Goal: Task Accomplishment & Management: Use online tool/utility

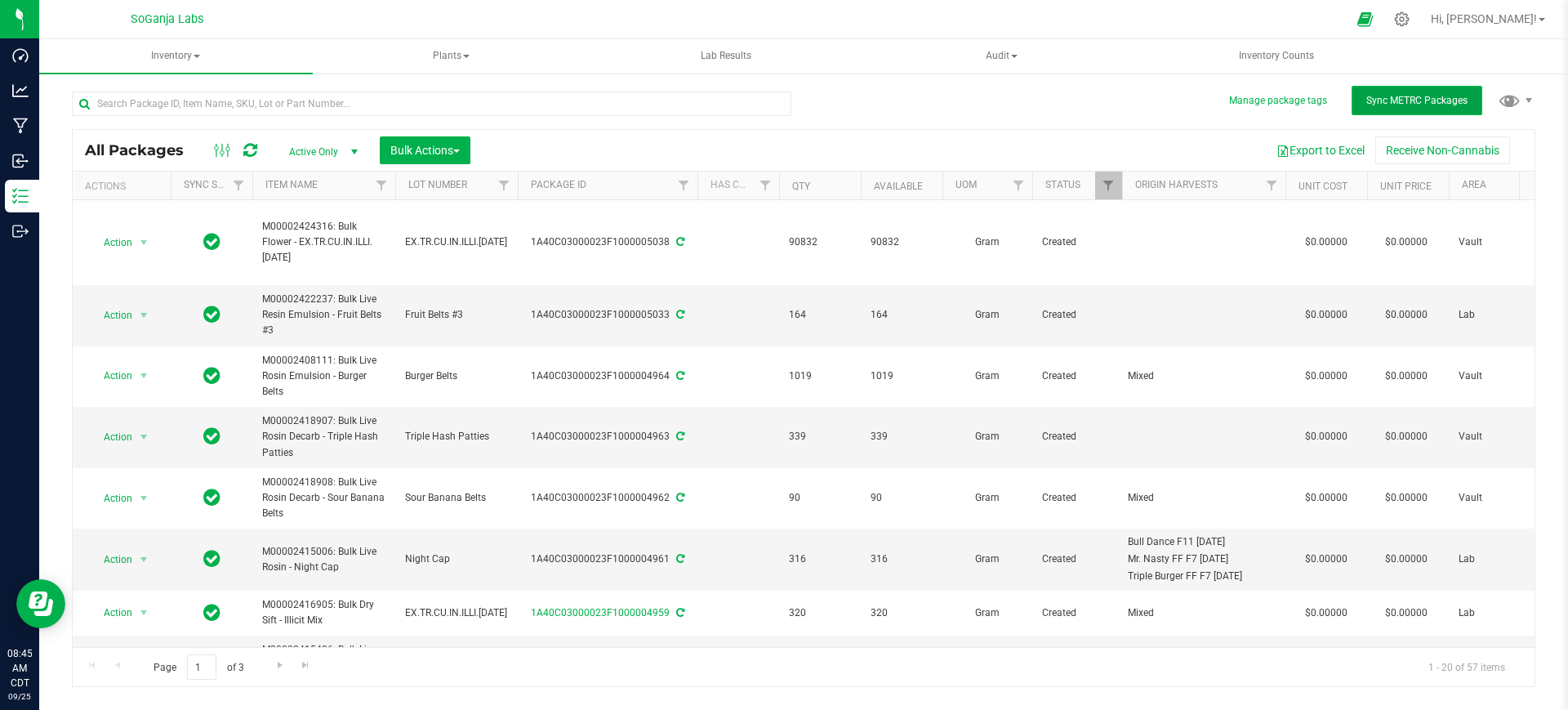
click at [1446, 95] on span "Sync METRC Packages" at bounding box center [1417, 100] width 102 height 12
click at [443, 150] on span "Bulk Actions" at bounding box center [425, 150] width 70 height 13
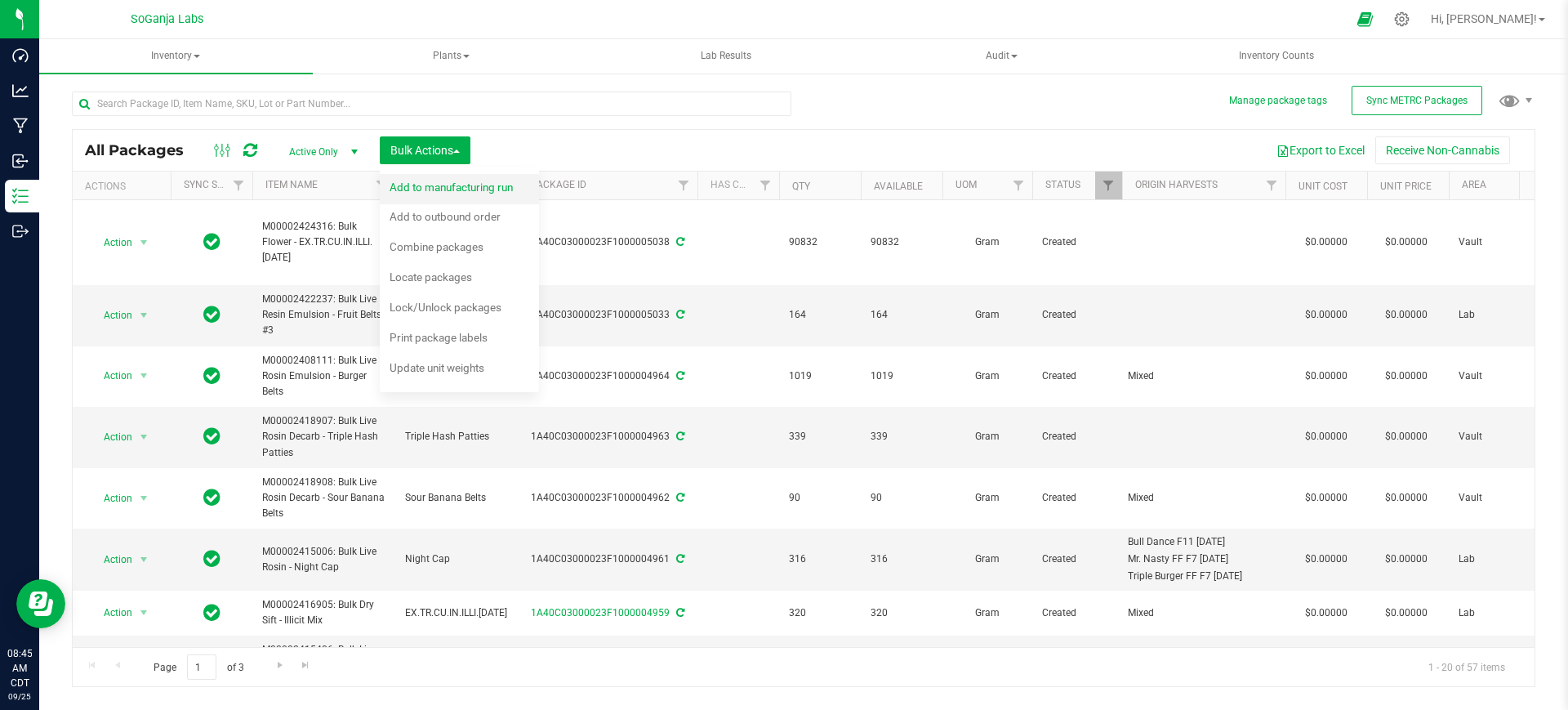
click at [447, 182] on span "Add to manufacturing run" at bounding box center [451, 186] width 123 height 13
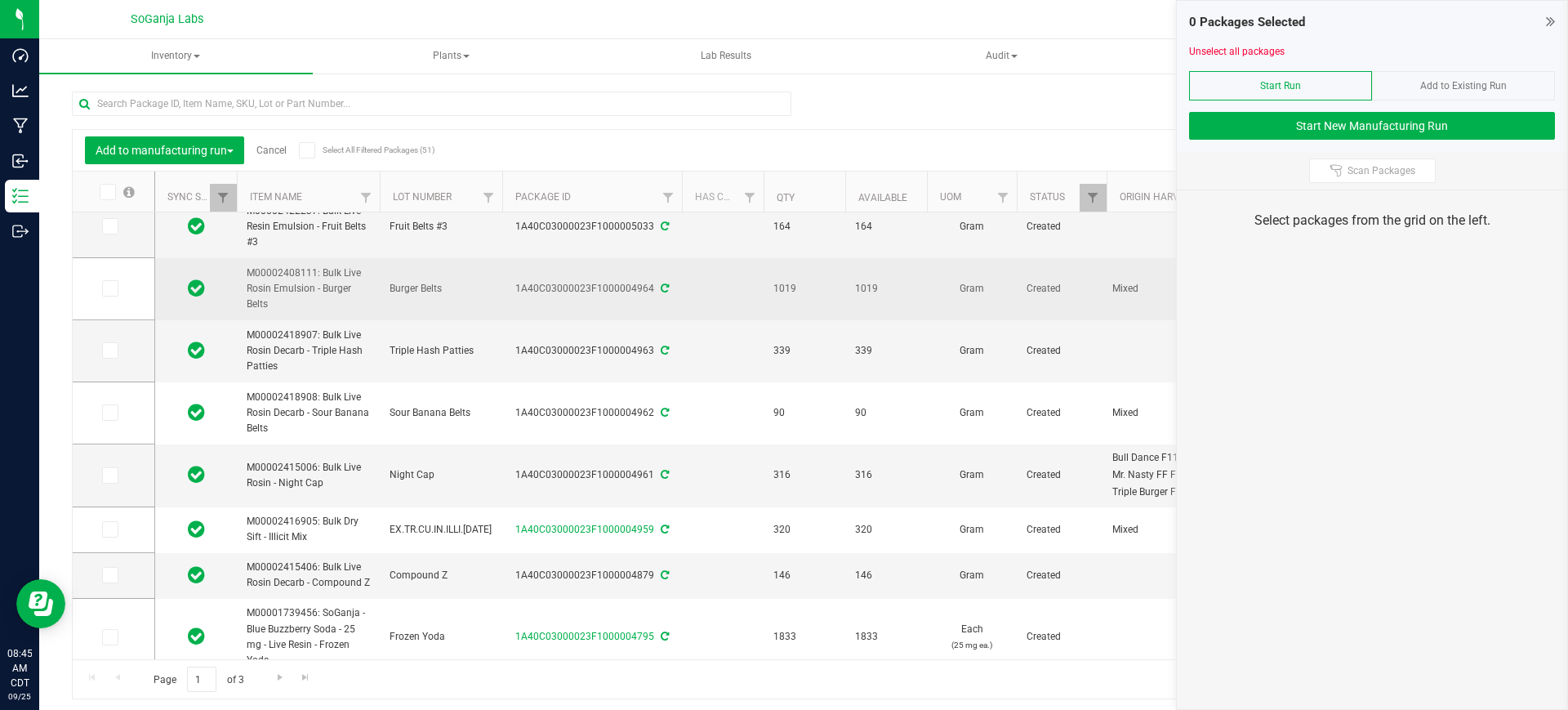
click at [314, 301] on span "M00002408111: Bulk Live Rosin Emulsion - Burger Belts" at bounding box center [308, 289] width 123 height 47
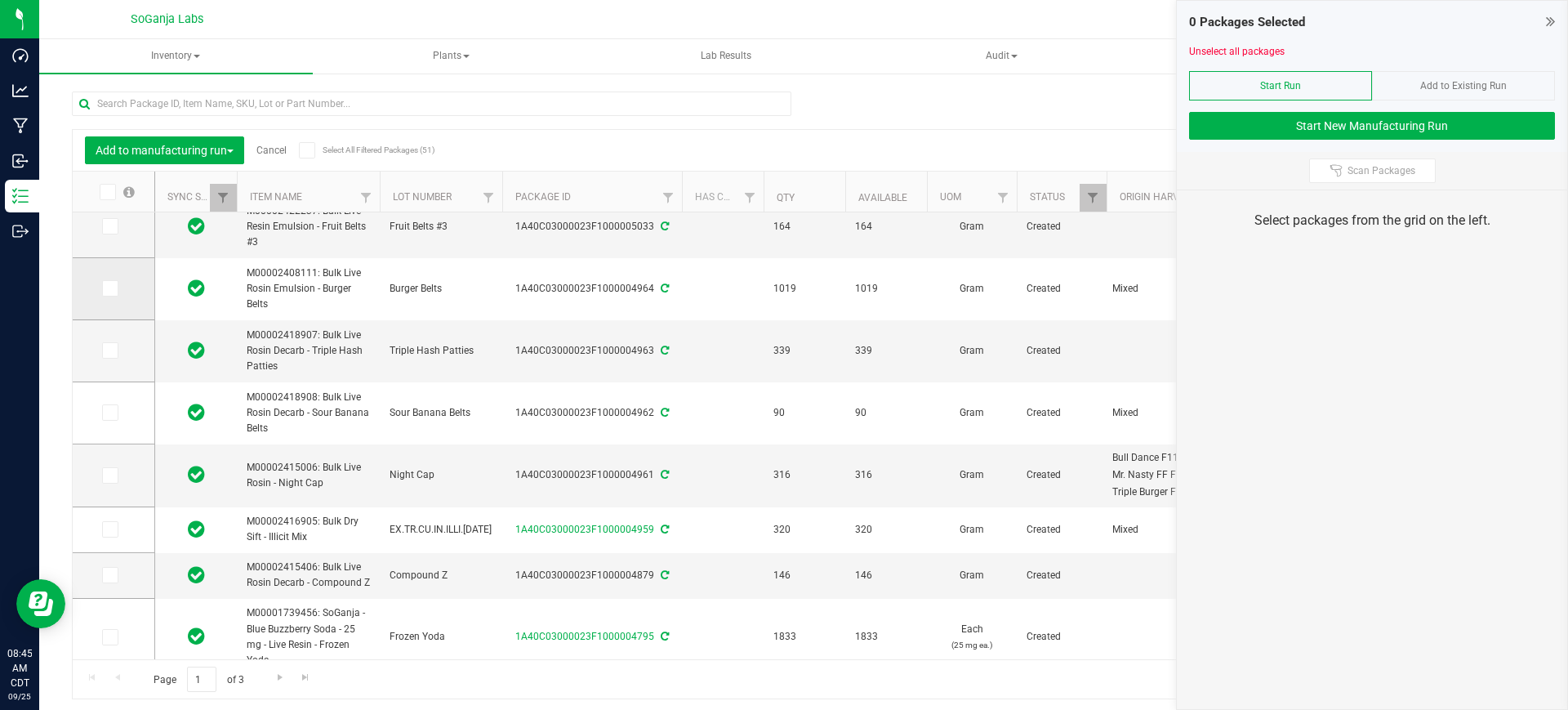
click at [111, 288] on icon at bounding box center [109, 288] width 11 height 0
click at [0, 0] on input "checkbox" at bounding box center [0, 0] width 0 height 0
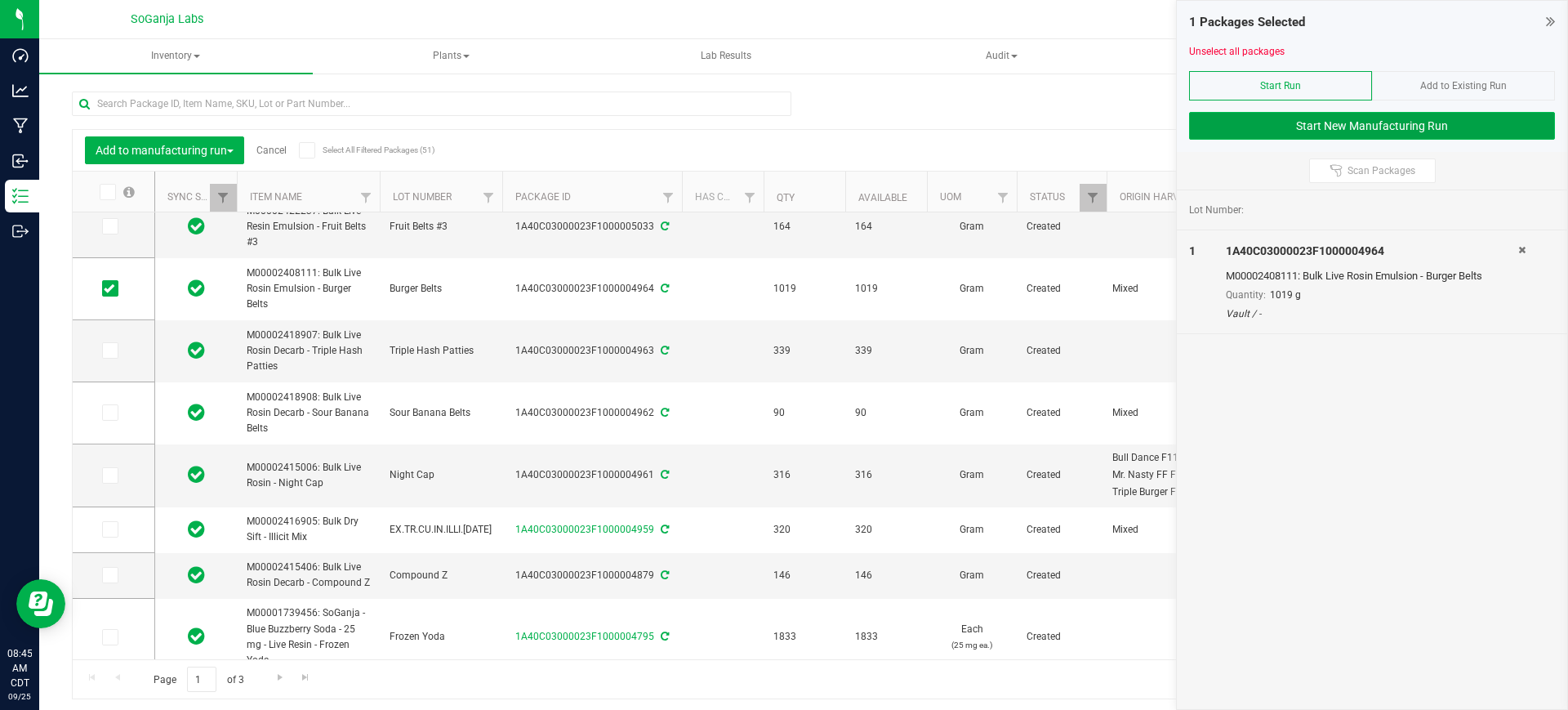
click at [1424, 120] on button "Start New Manufacturing Run" at bounding box center [1372, 126] width 365 height 28
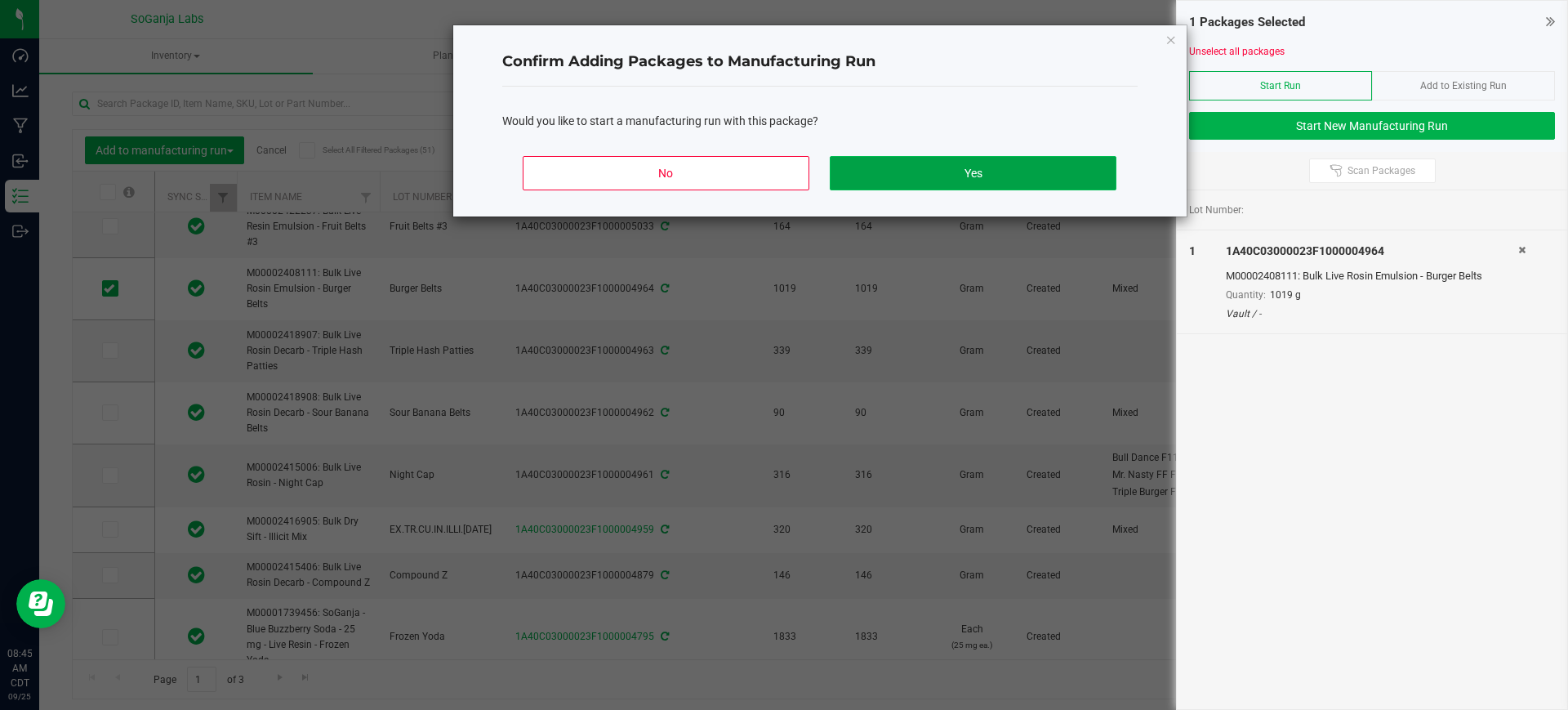
click at [893, 167] on button "Yes" at bounding box center [973, 173] width 286 height 34
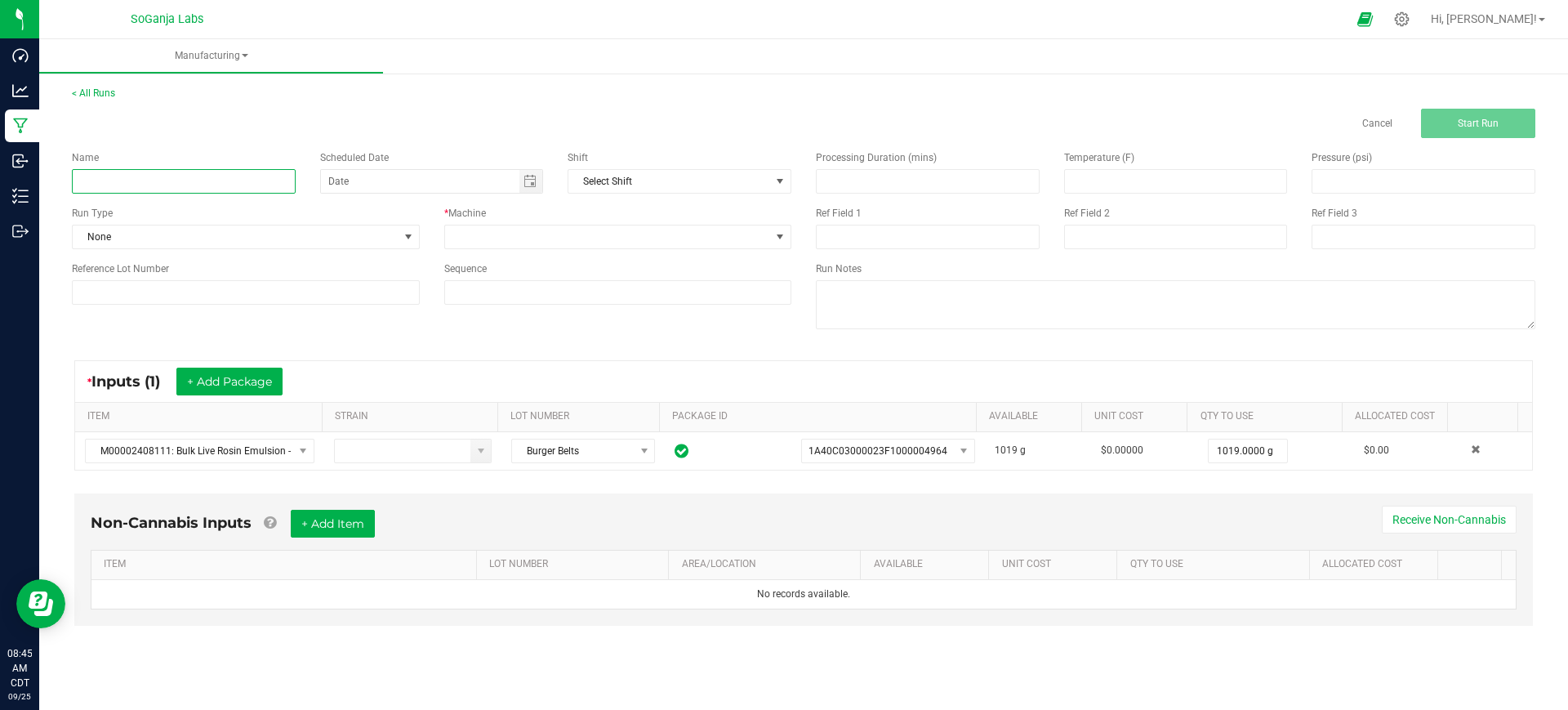
click at [215, 170] on input at bounding box center [184, 181] width 224 height 24
click at [713, 333] on div "Name Scheduled Date Shift Select Shift Run Type None * Machine Reference Lot Nu…" at bounding box center [803, 242] width 1488 height 208
click at [236, 175] on input at bounding box center [184, 181] width 224 height 24
paste input "M00002327219: Drink Mix R&D - Rootbeer"
type input "M00002327219: Drink Mix R&D - Rootbeer"
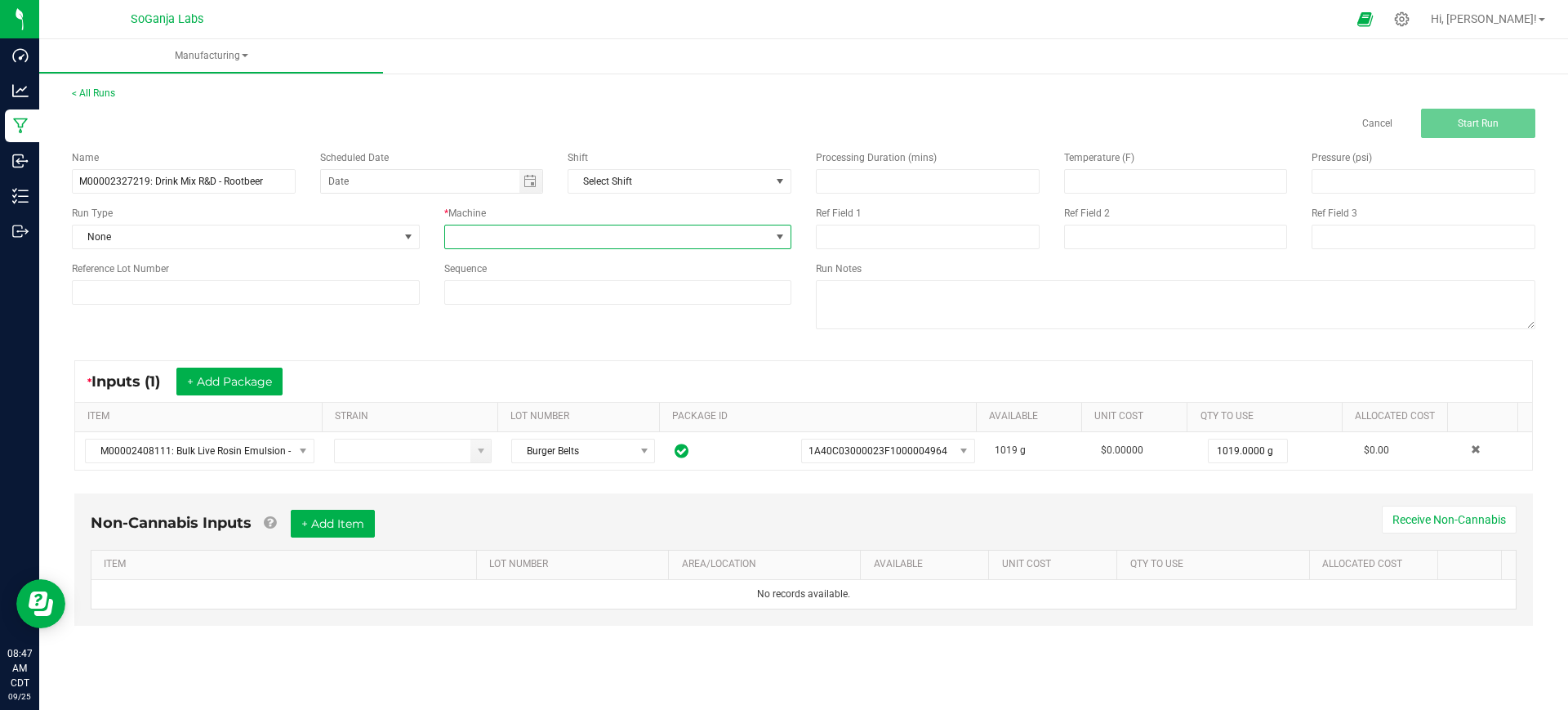
click at [539, 233] on span at bounding box center [608, 237] width 326 height 23
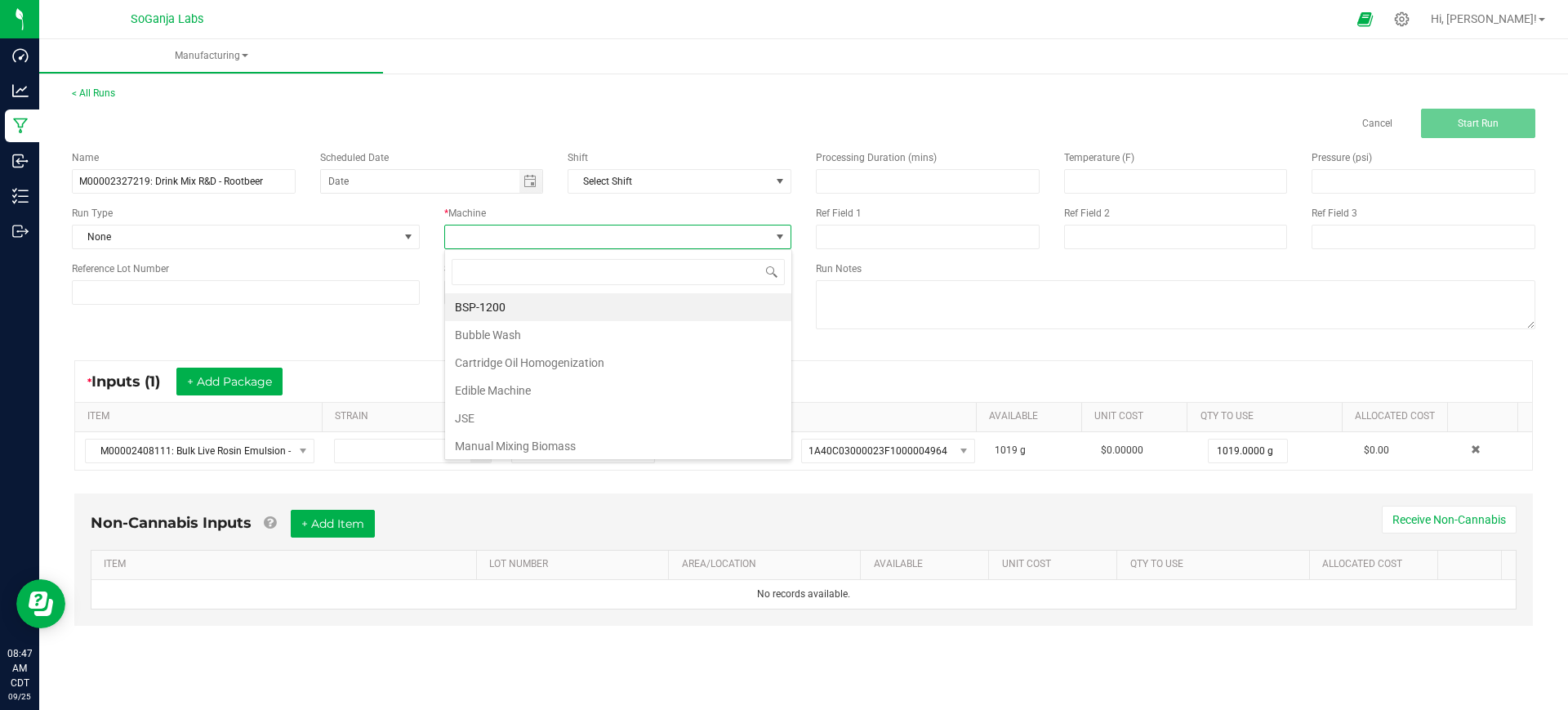
scroll to position [24, 347]
click at [511, 382] on li "Edible Machine" at bounding box center [618, 390] width 346 height 28
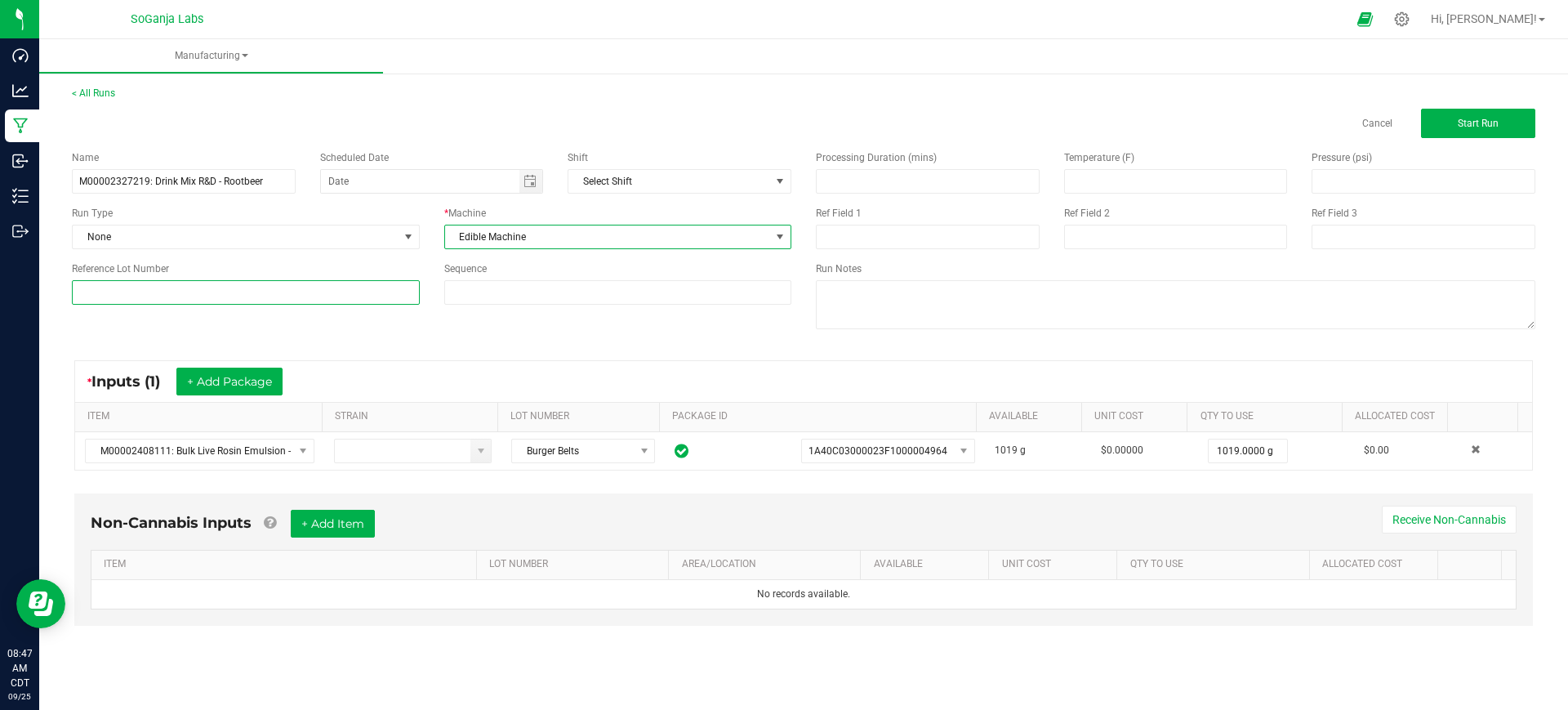
click at [292, 282] on input at bounding box center [246, 292] width 348 height 24
type input "/"
type input "Burger Belts"
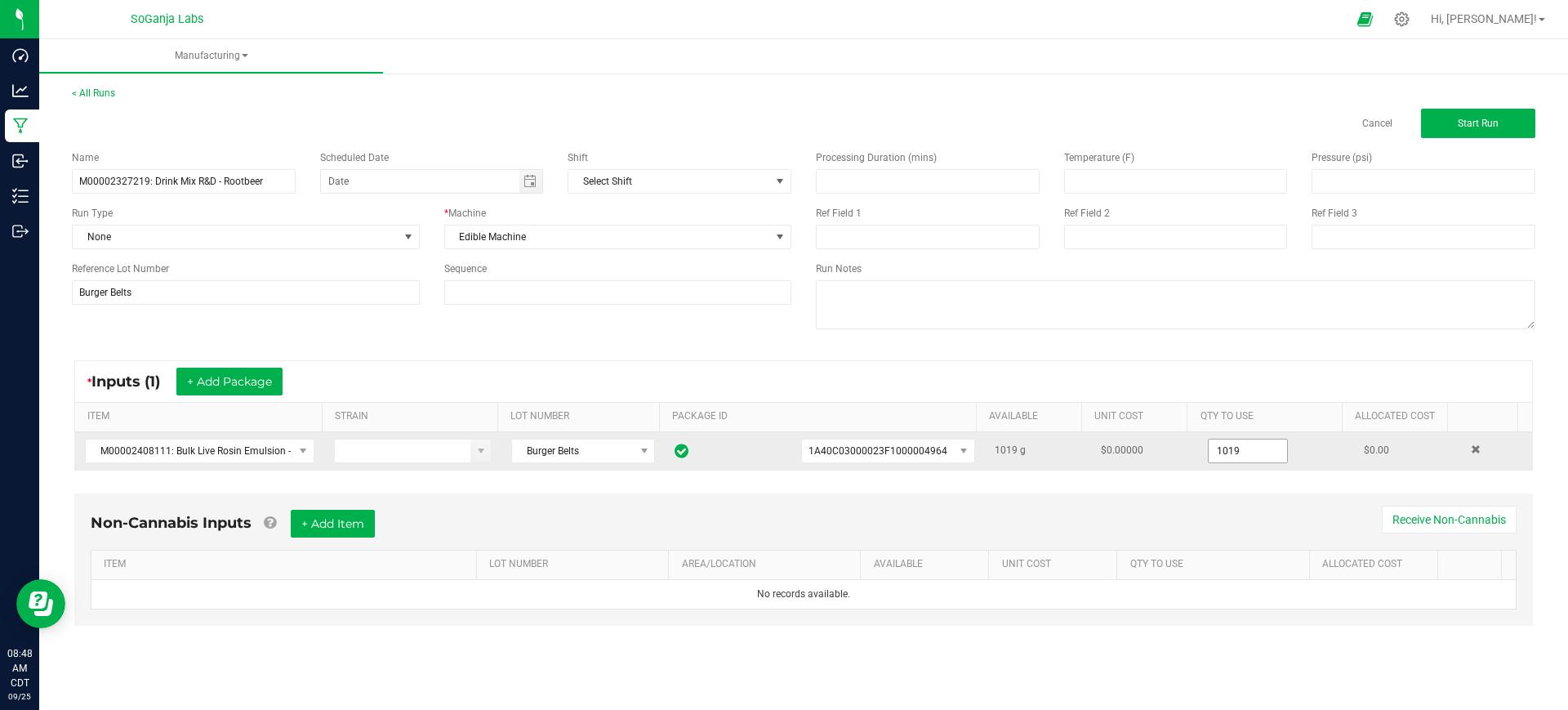
click at [1248, 446] on input "1019" at bounding box center [1248, 451] width 78 height 23
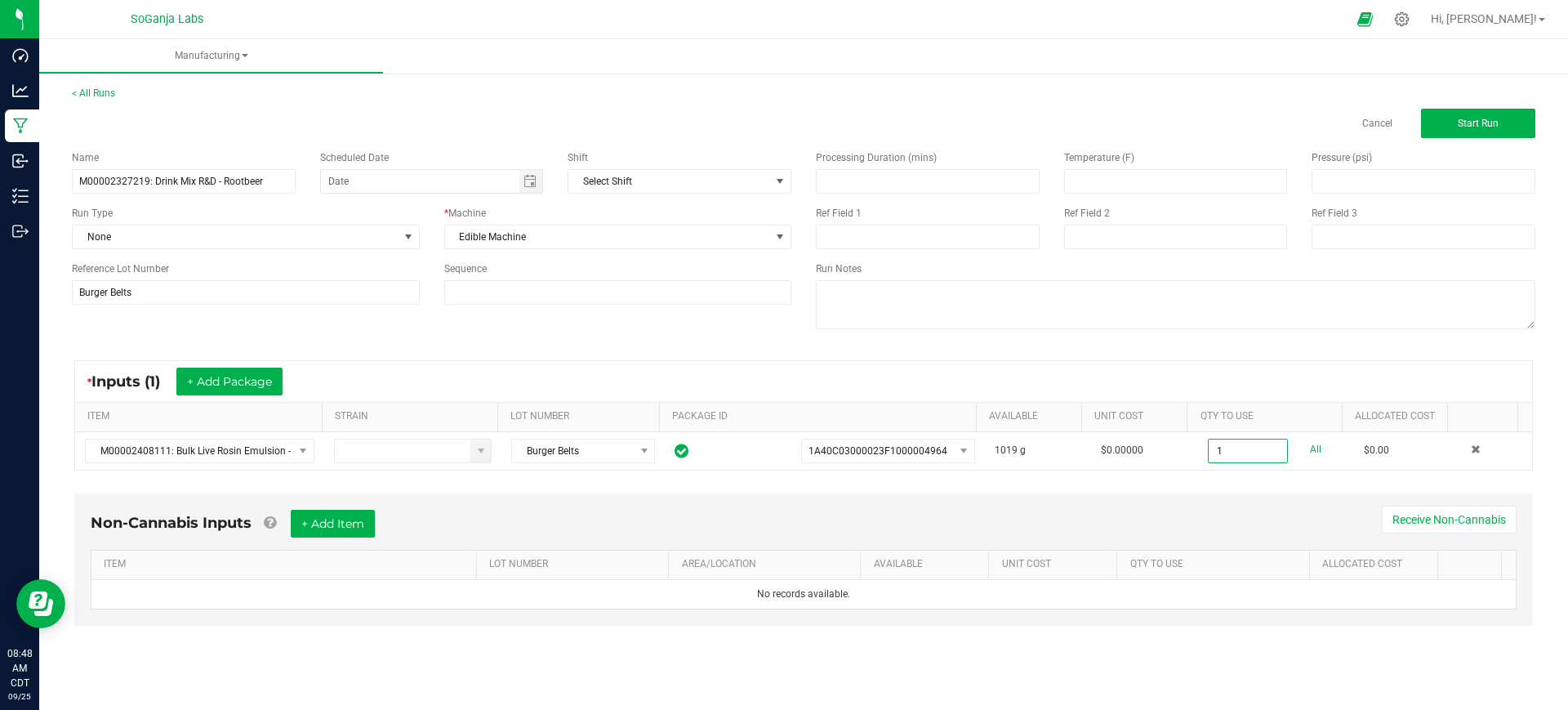
type input "1.0000 g"
click at [1161, 514] on div "Non-Cannabis Inputs + Add Item Receive Non-Cannabis" at bounding box center [804, 530] width 1426 height 40
click at [1465, 133] on button "Start Run" at bounding box center [1478, 123] width 114 height 29
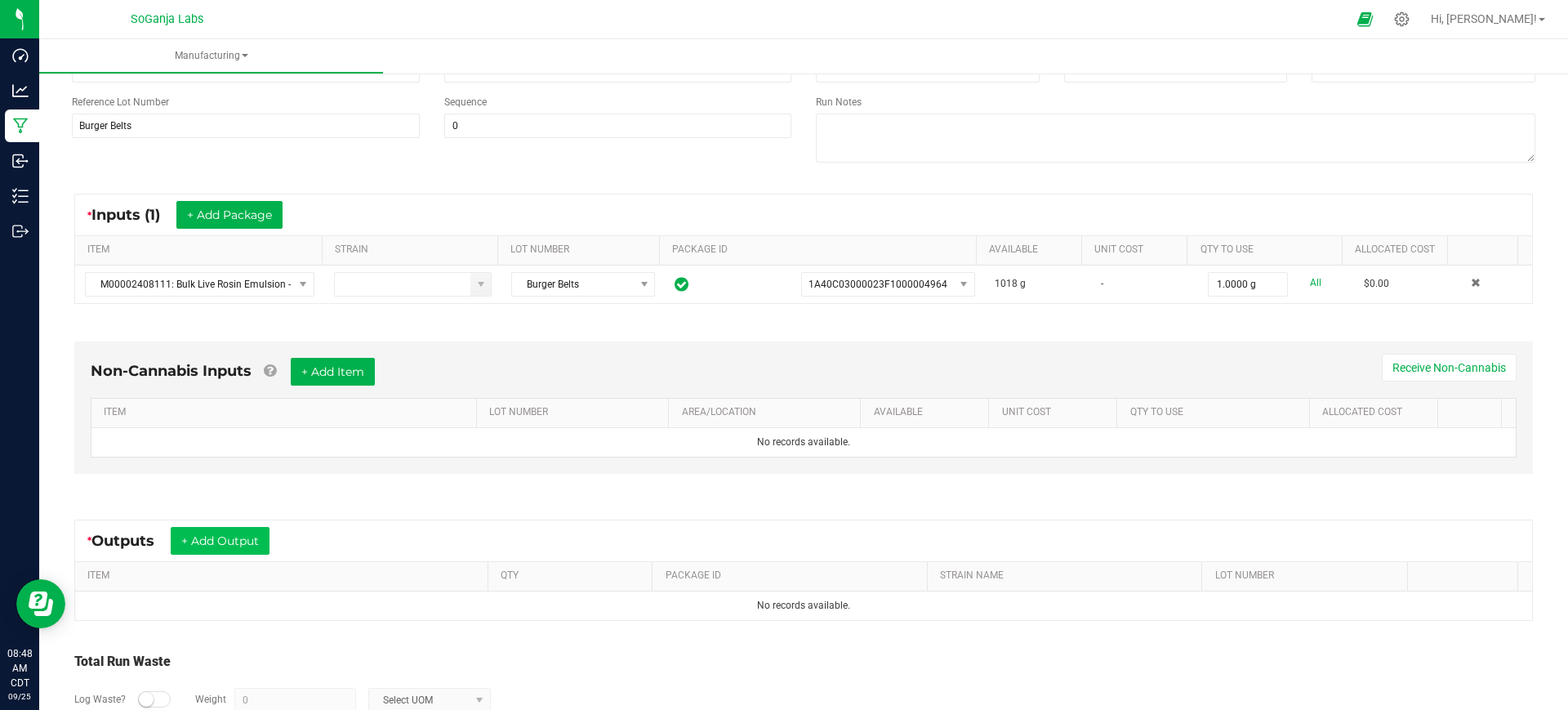
scroll to position [204, 0]
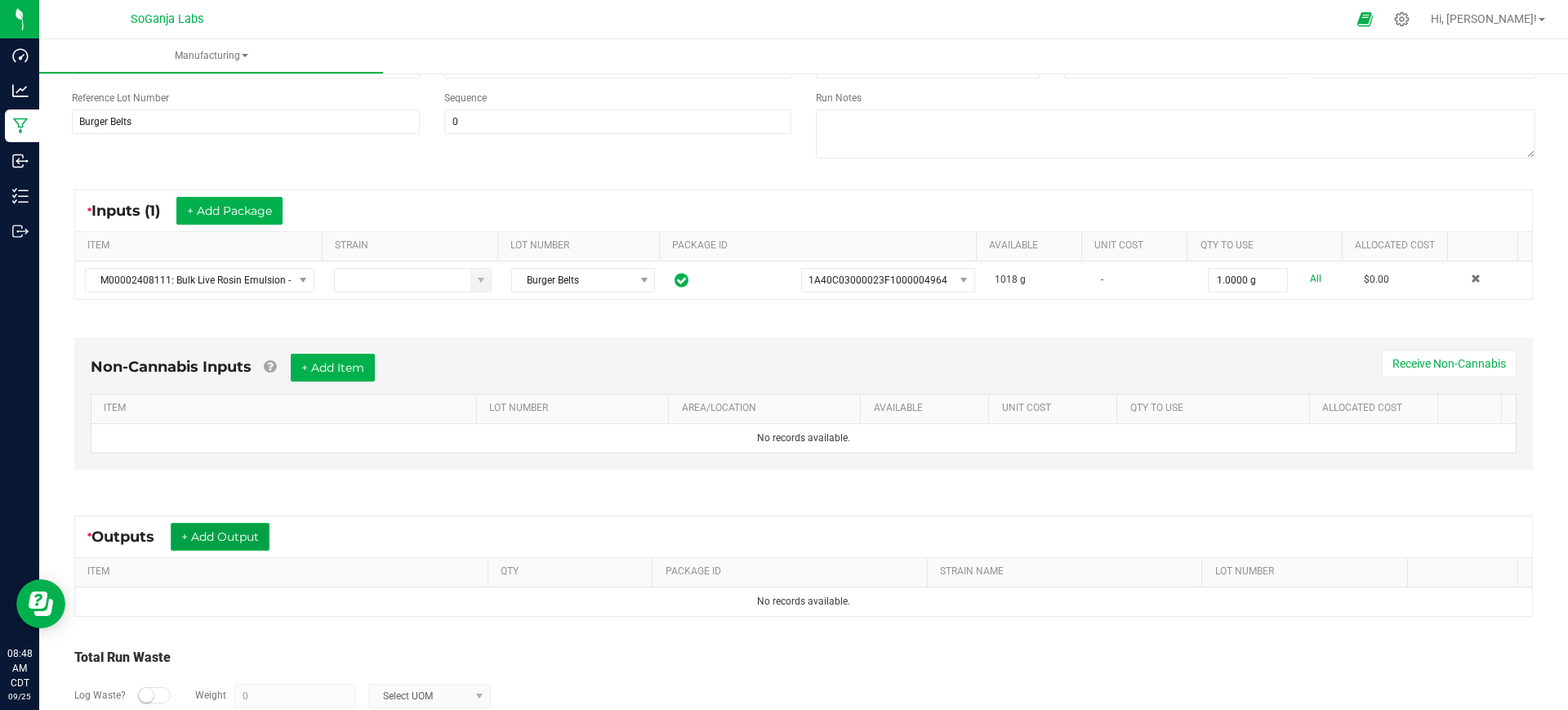
click at [233, 538] on button "+ Add Output" at bounding box center [219, 536] width 99 height 28
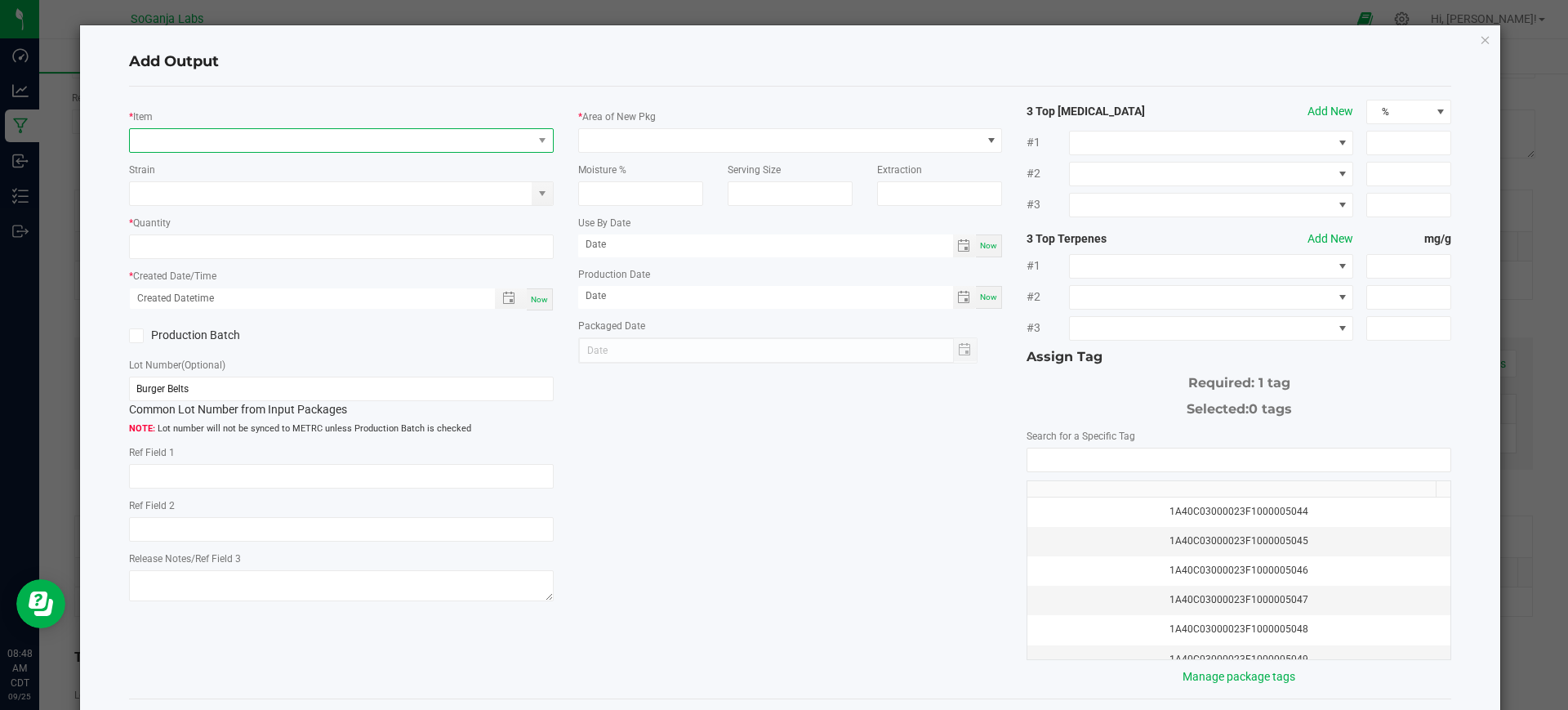
click at [332, 141] on span "NO DATA FOUND" at bounding box center [332, 141] width 403 height 23
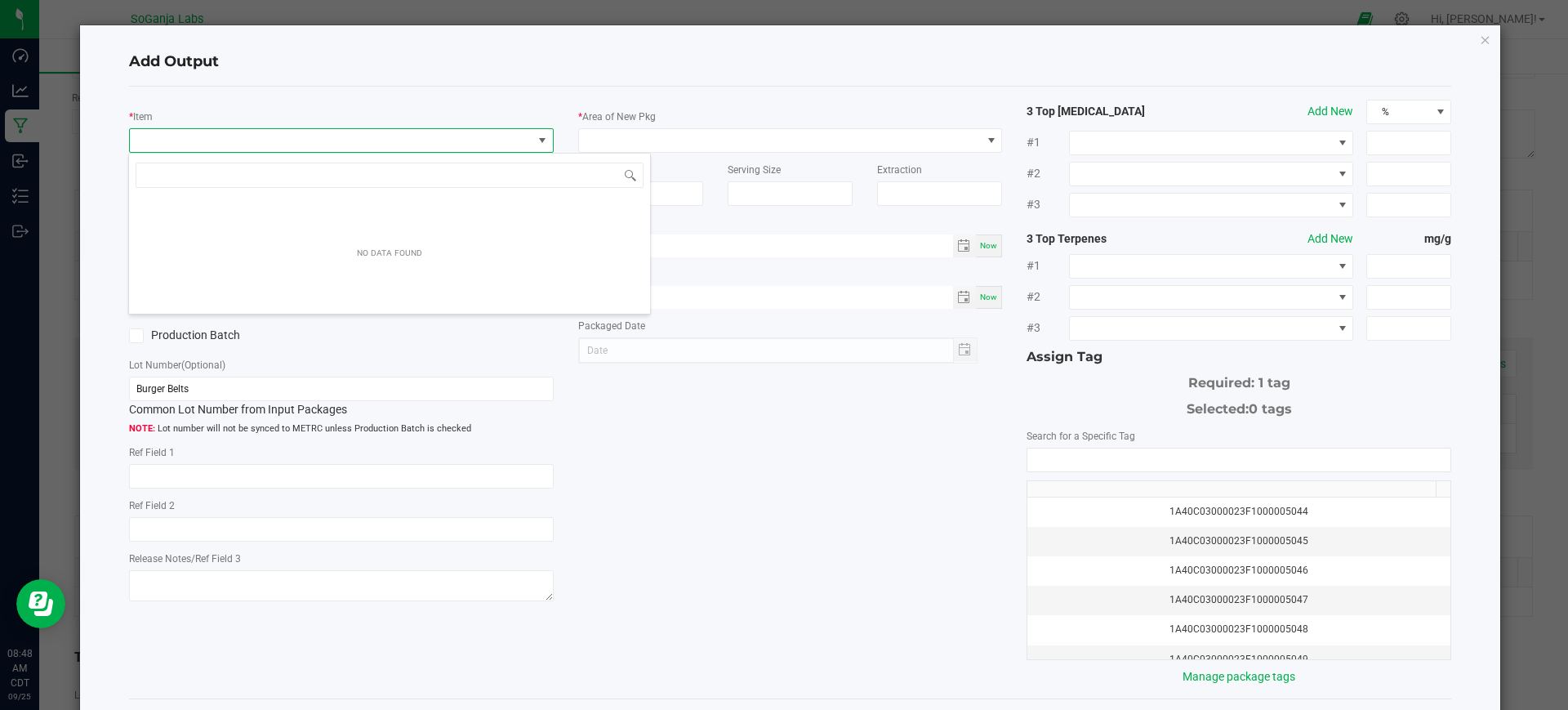
scroll to position [24, 420]
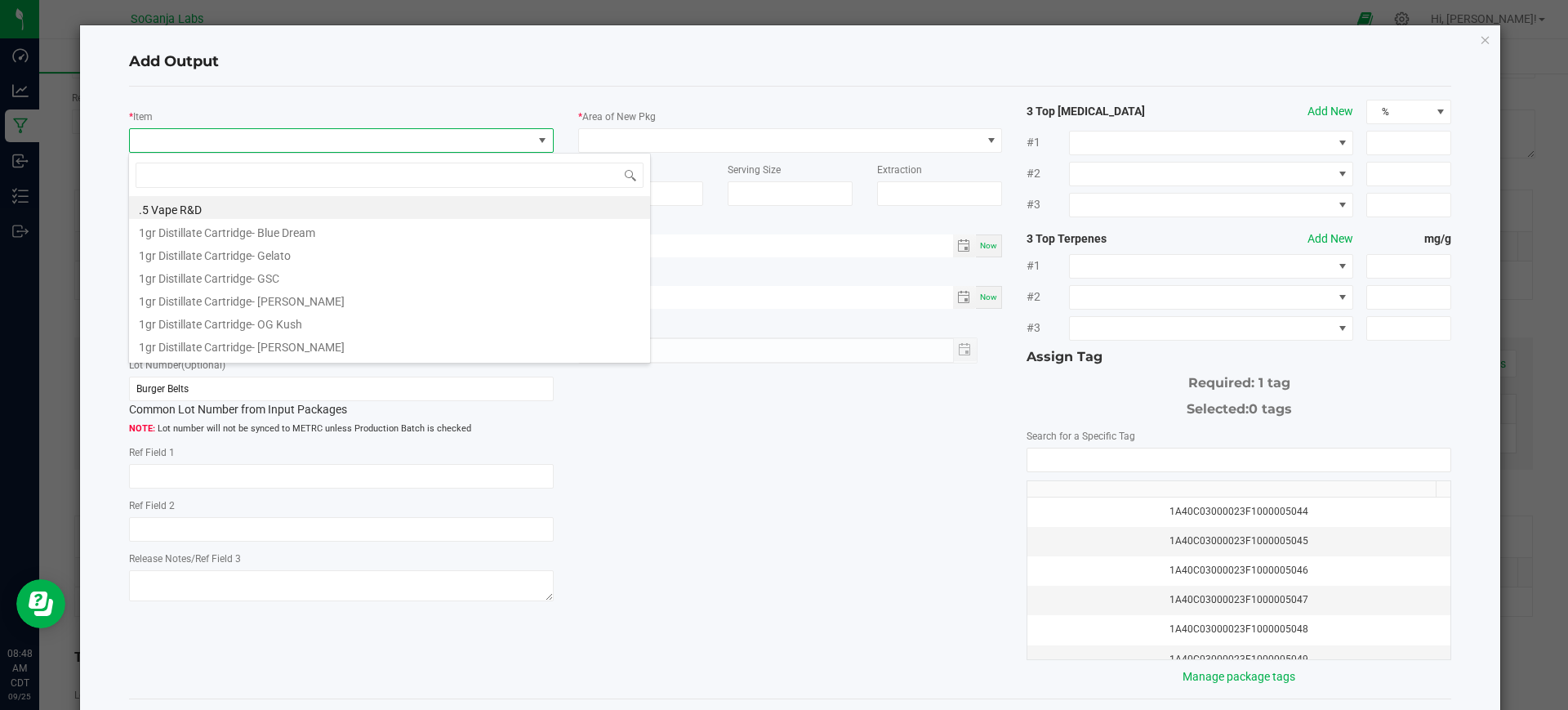
type input "M00002327219: Drink Mix R&D - Rootbeer"
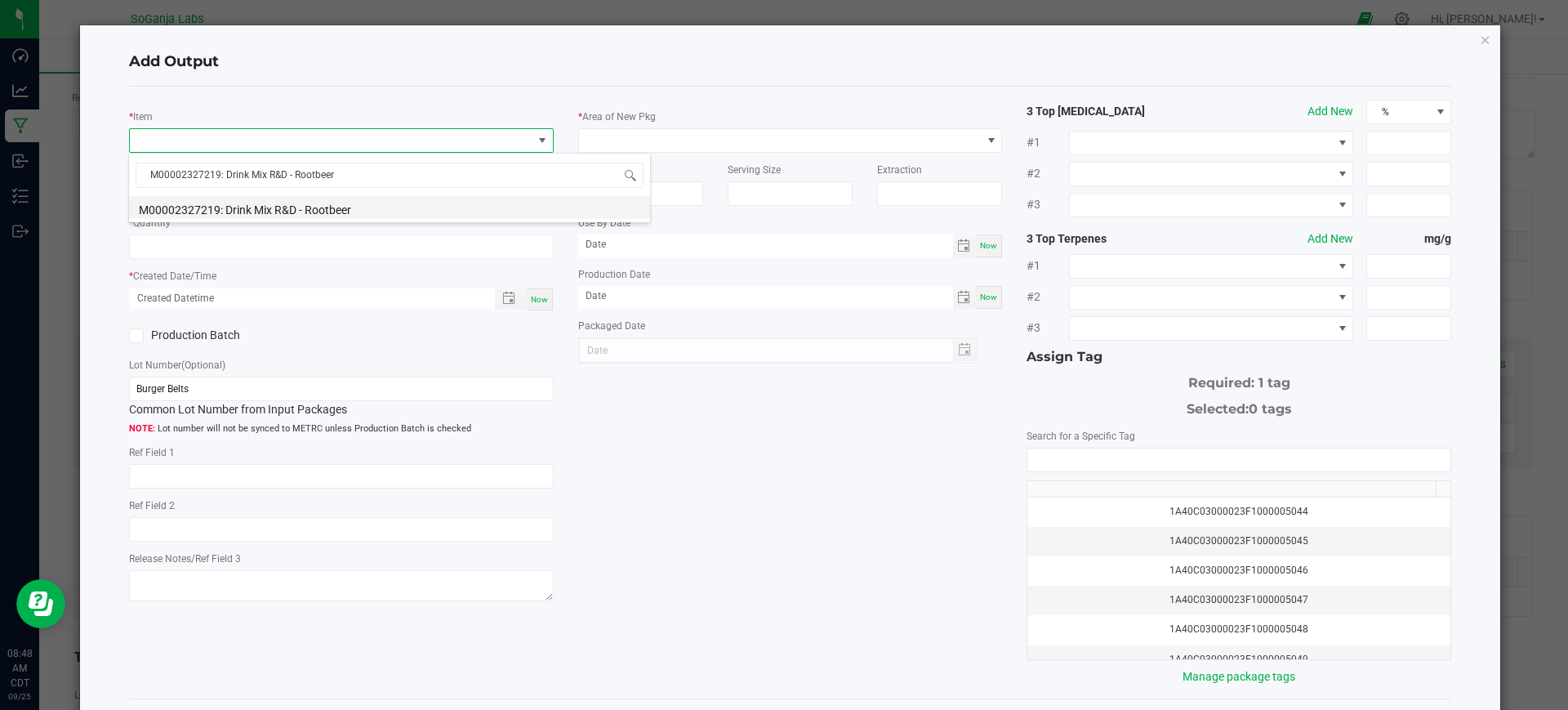
click at [403, 212] on li "M00002327219: Drink Mix R&D - Rootbeer" at bounding box center [390, 208] width 521 height 23
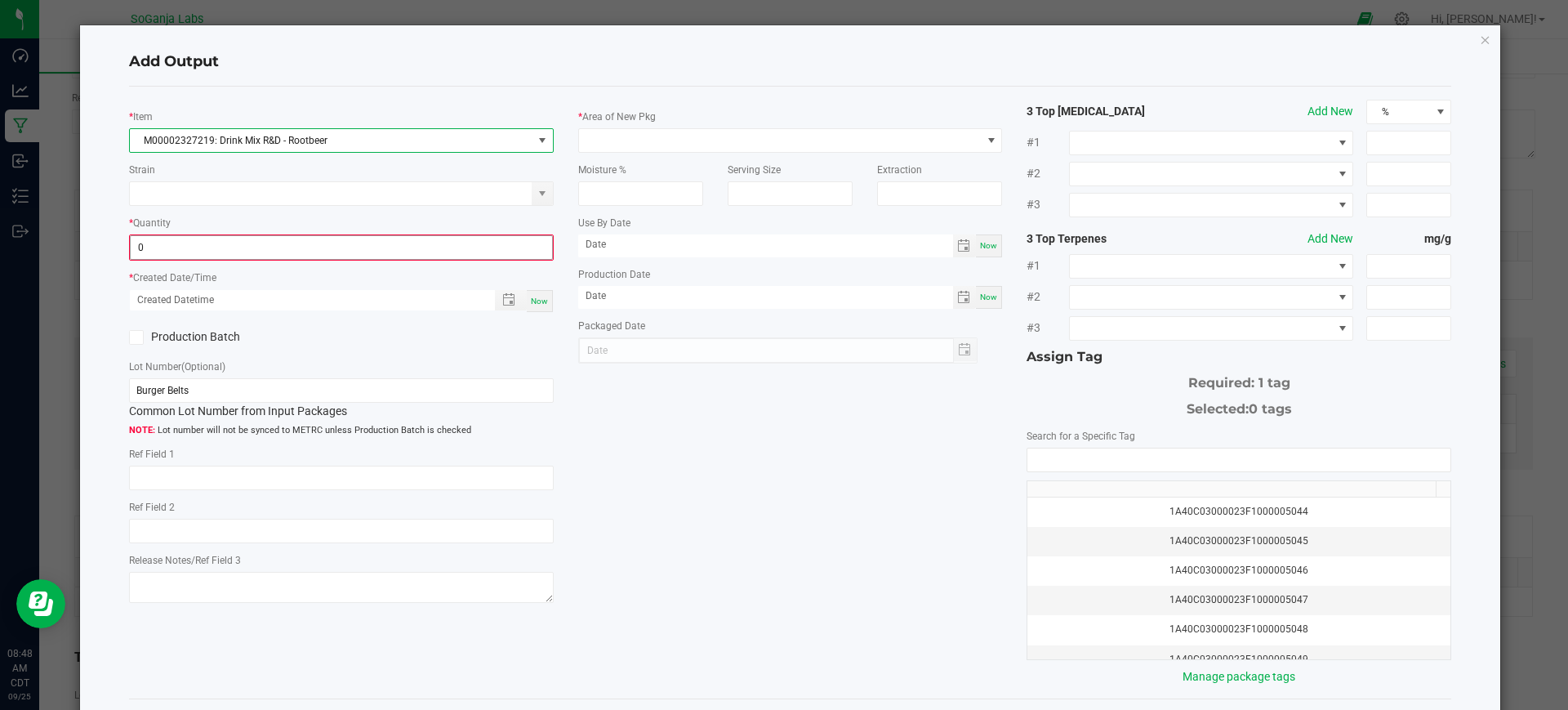
click at [369, 244] on input "0" at bounding box center [341, 248] width 422 height 23
type input "2 ea"
click at [533, 300] on span "Now" at bounding box center [539, 300] width 17 height 9
type input "[DATE] 8:48 AM"
type input "[DATE]"
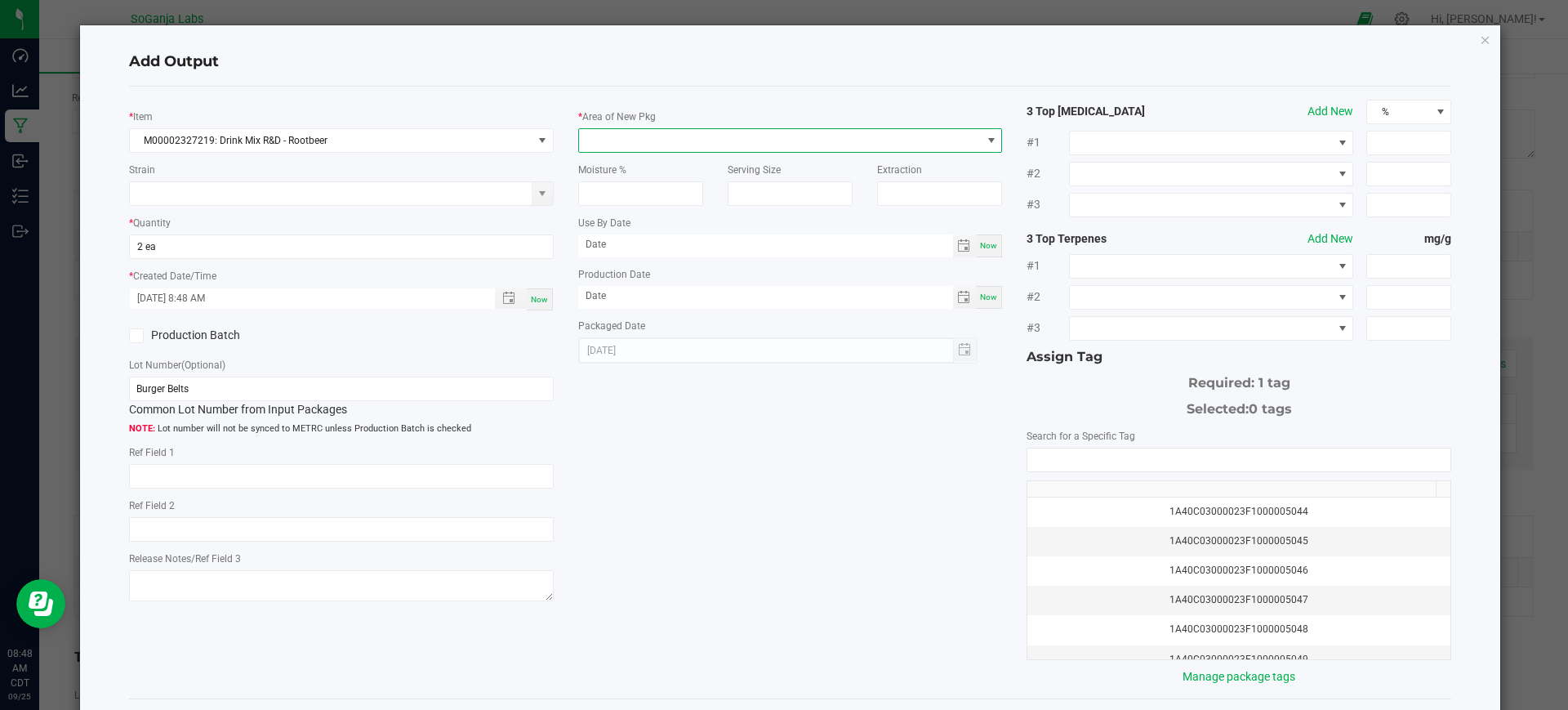
click at [625, 145] on span at bounding box center [781, 141] width 403 height 23
click at [623, 217] on li "Lab" at bounding box center [782, 210] width 418 height 28
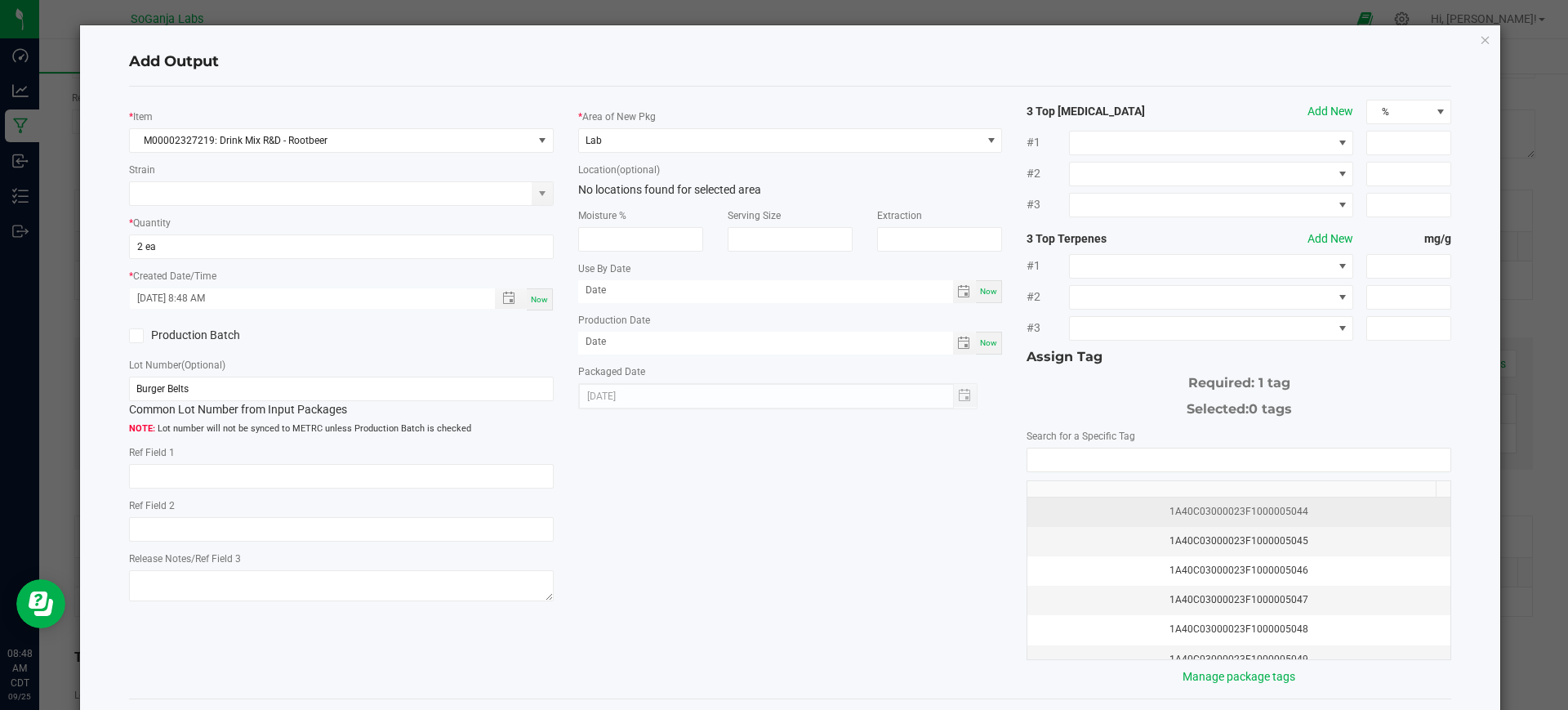
click at [1174, 504] on div "1A40C03000023F1000005044" at bounding box center [1239, 511] width 404 height 15
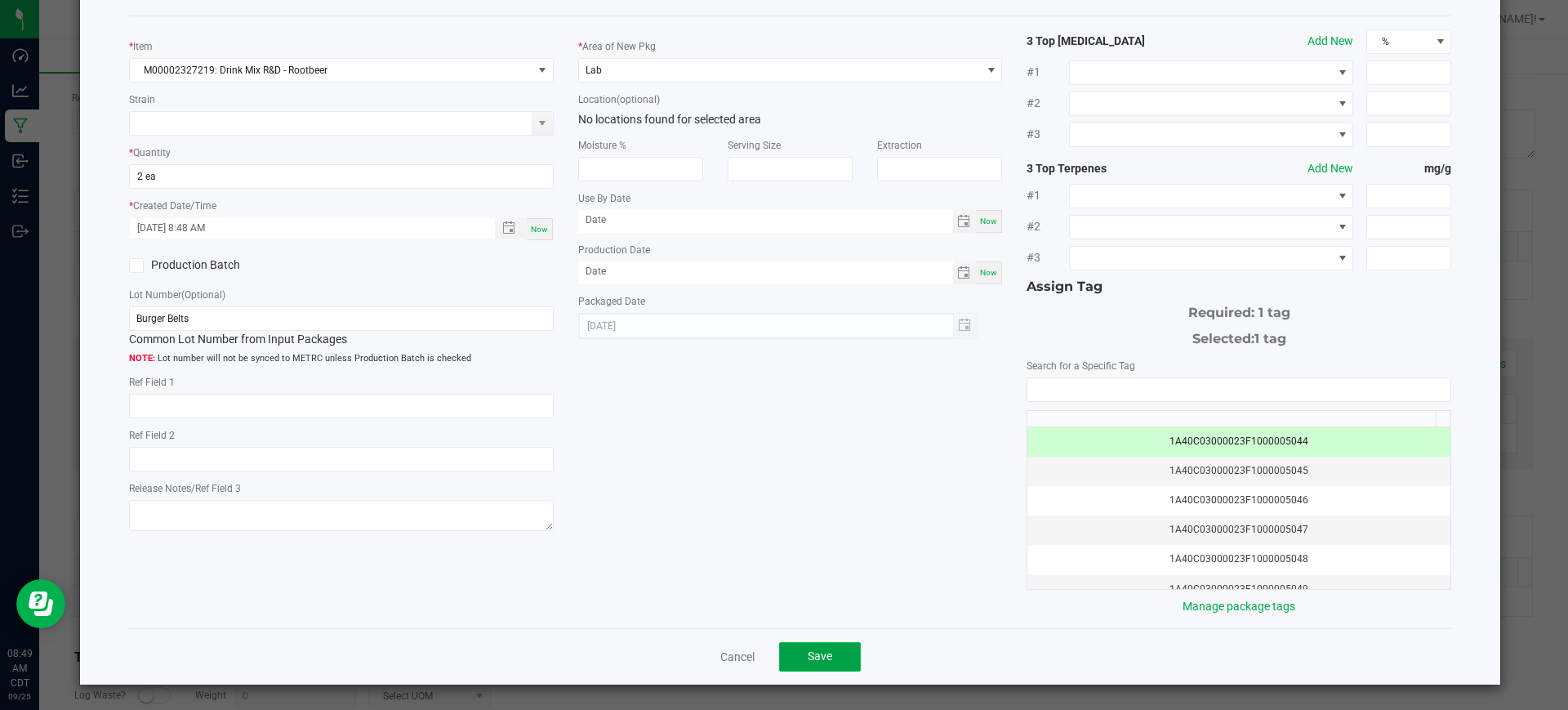
click at [808, 651] on span "Save" at bounding box center [819, 656] width 24 height 13
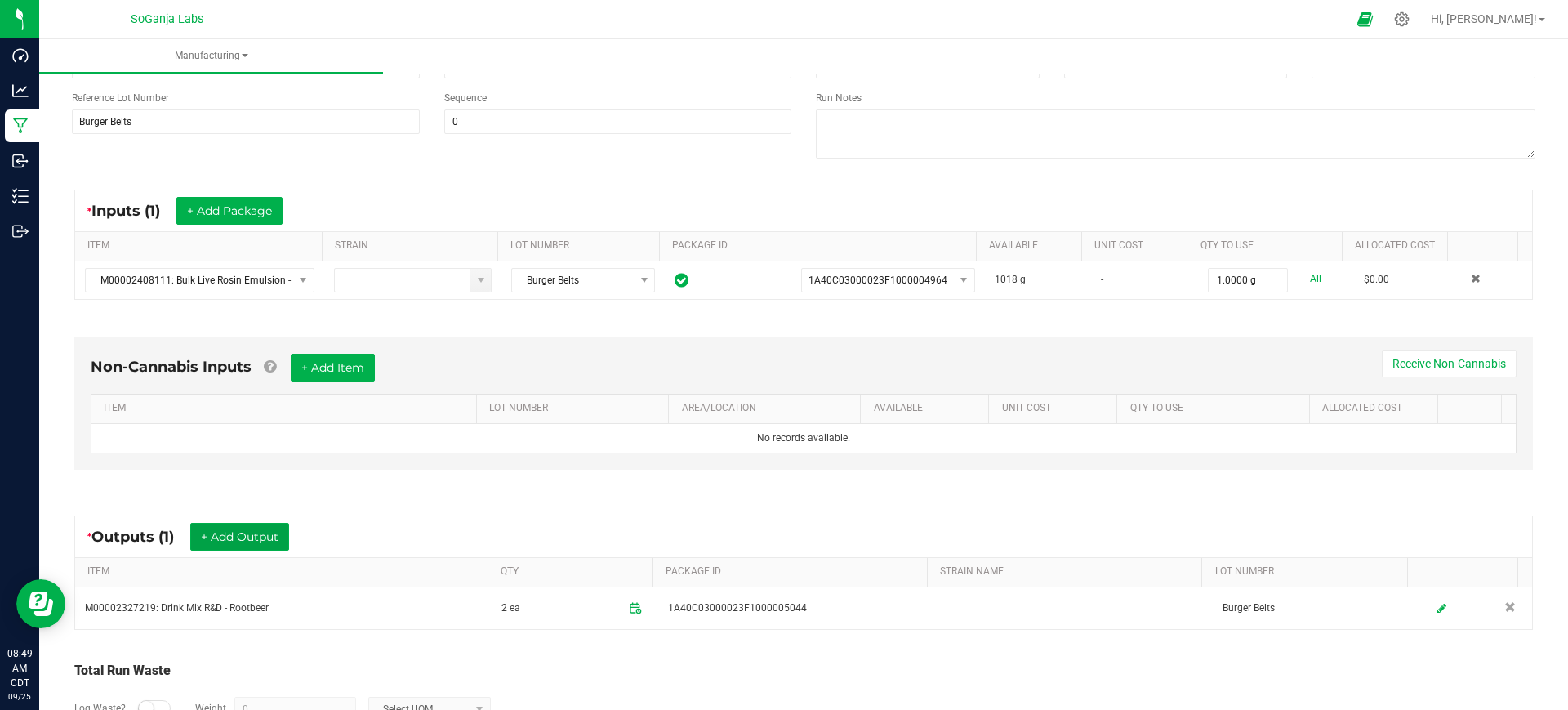
scroll to position [0, 0]
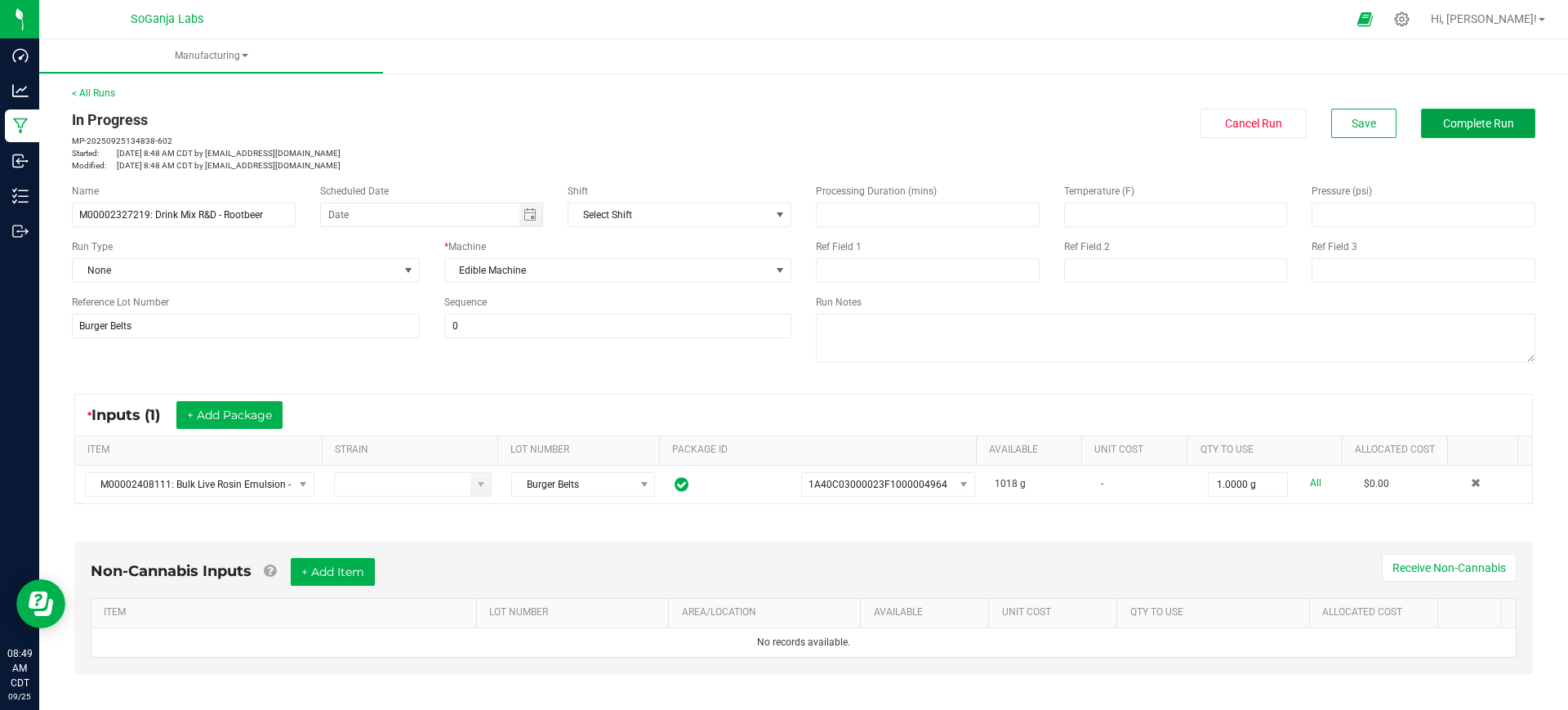
click at [1486, 136] on button "Complete Run" at bounding box center [1478, 123] width 114 height 29
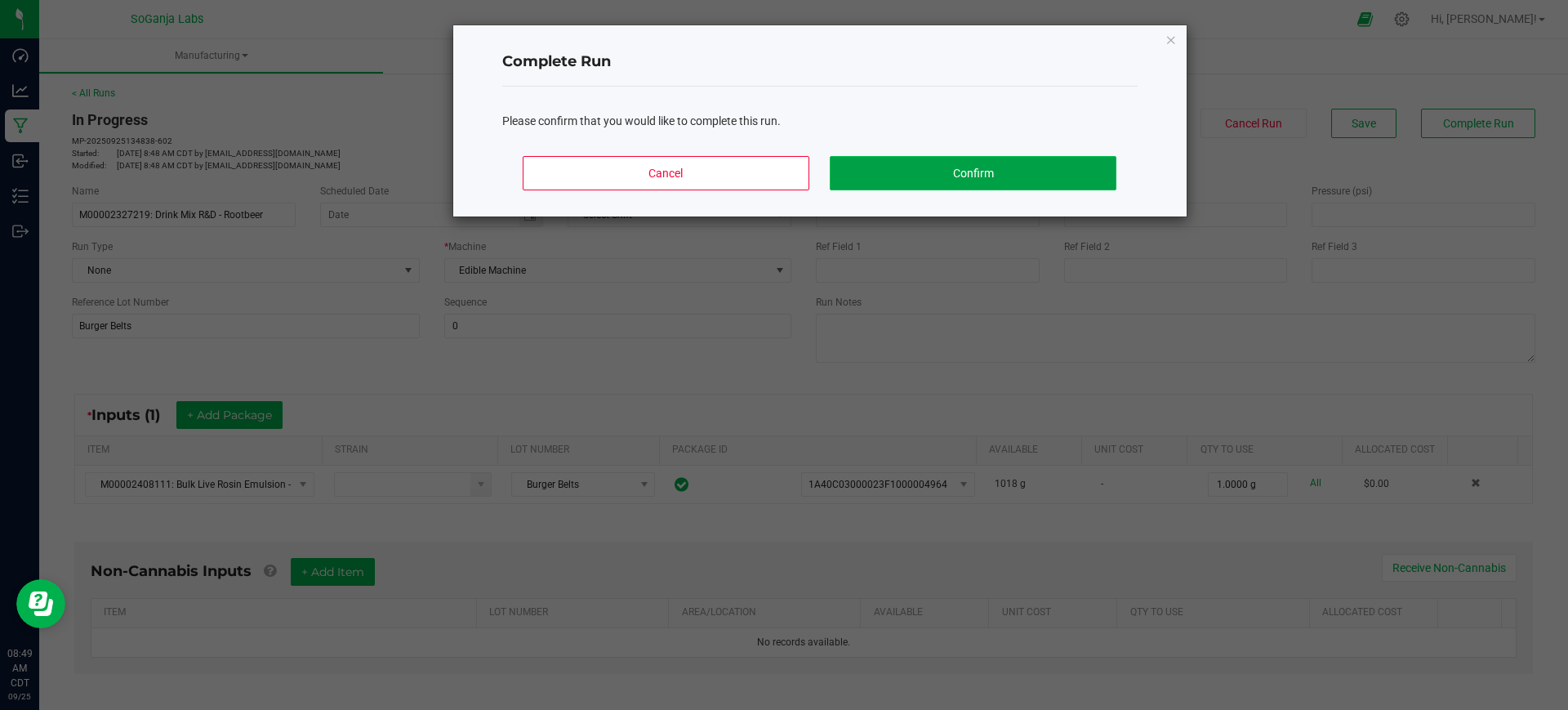
click at [1006, 175] on button "Confirm" at bounding box center [973, 173] width 286 height 34
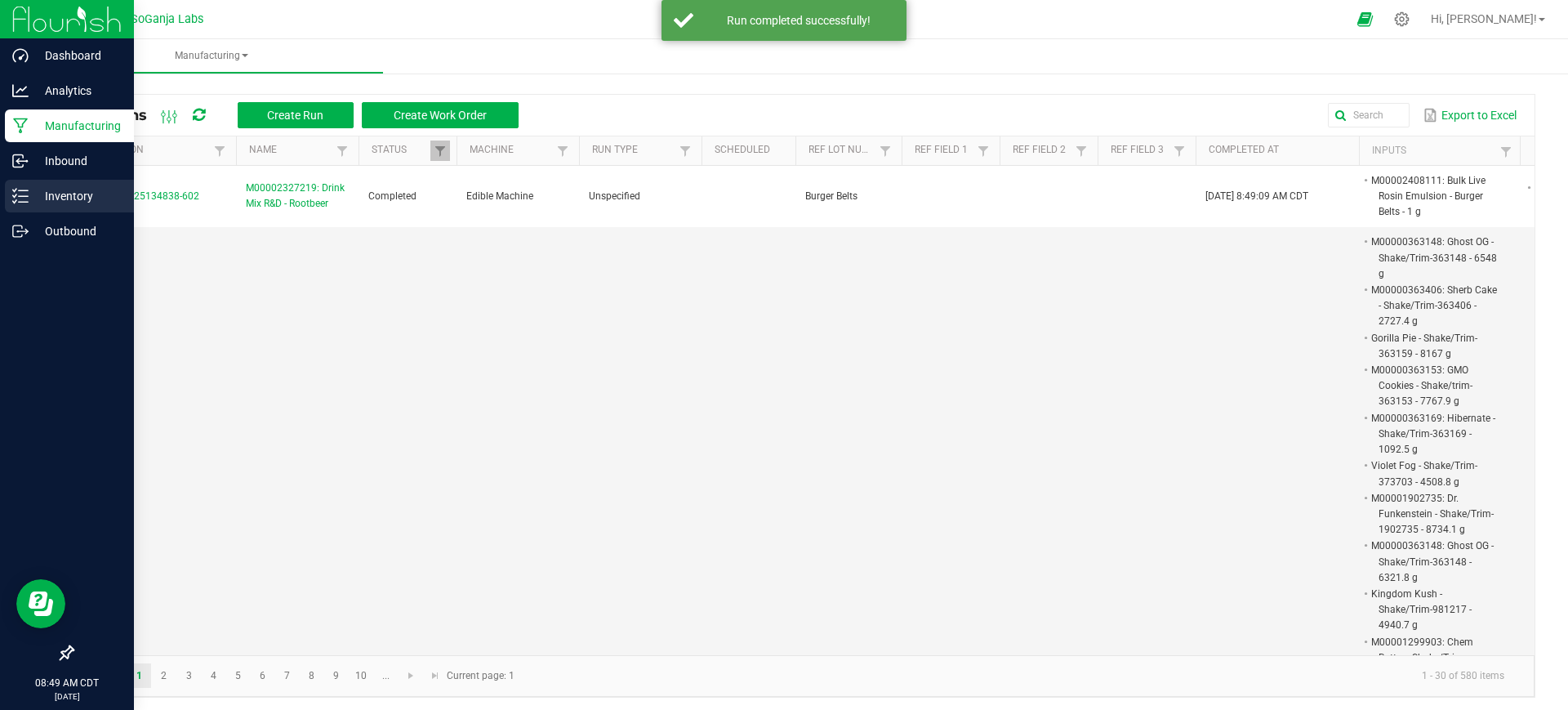
click at [57, 206] on div "Inventory" at bounding box center [69, 196] width 129 height 33
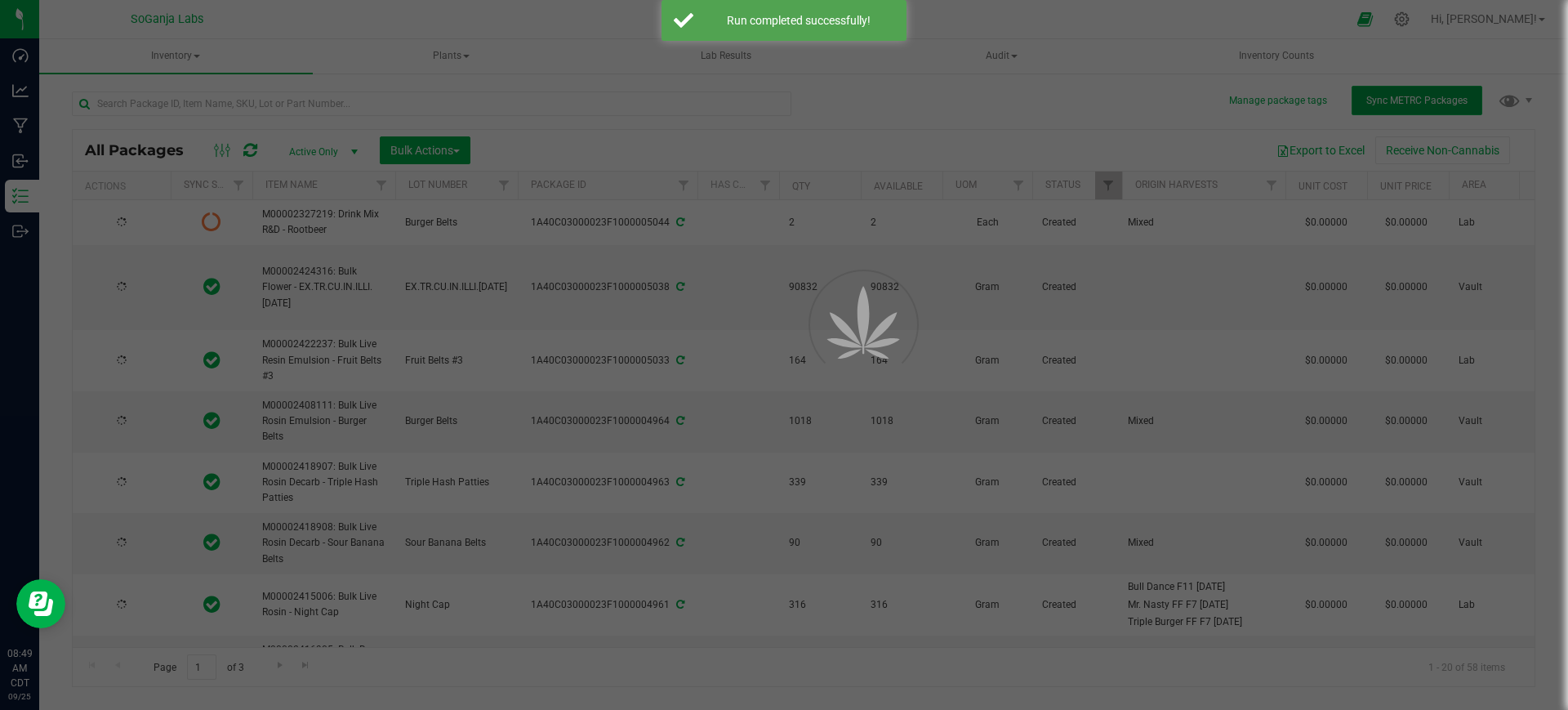
click at [1436, 95] on span "Sync METRC Packages" at bounding box center [1417, 100] width 102 height 12
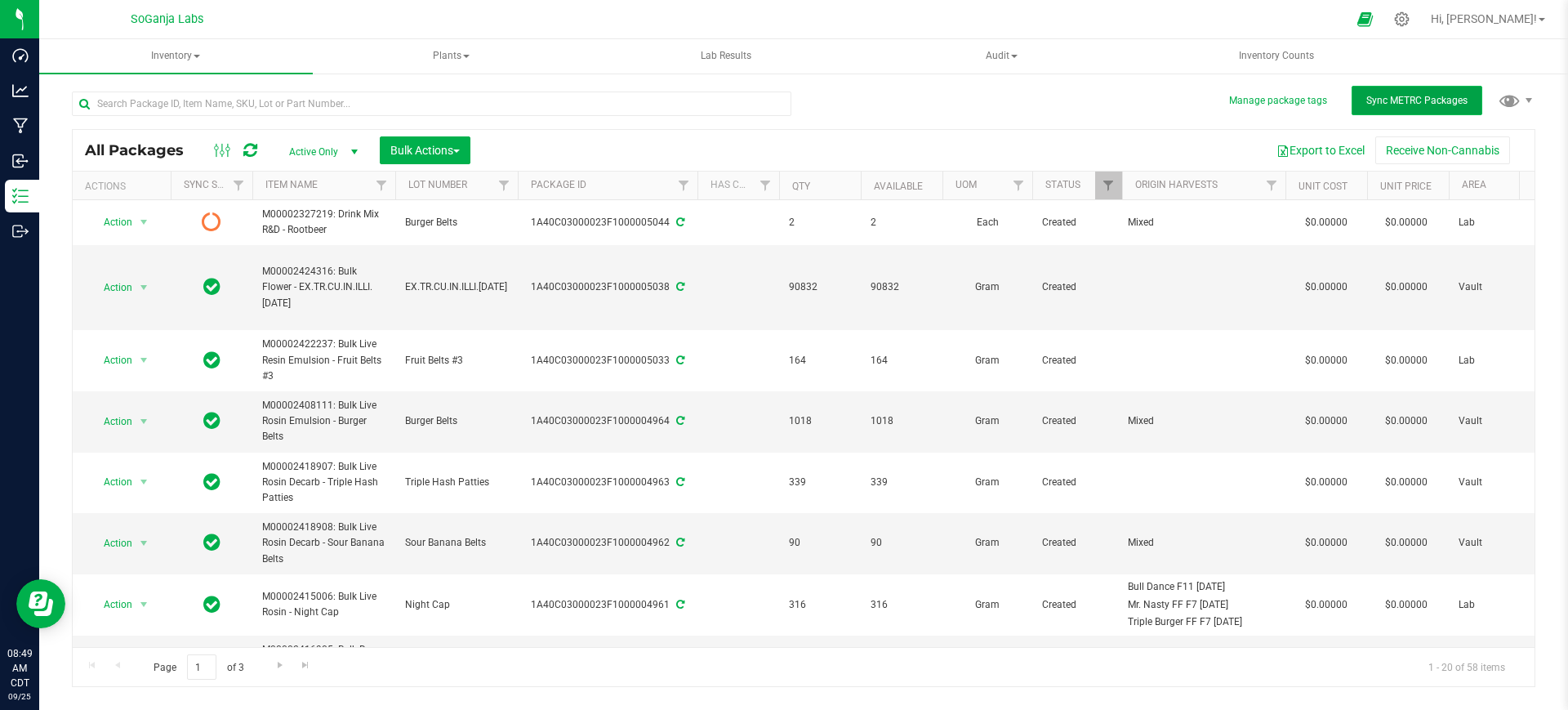
click at [1392, 93] on button "Sync METRC Packages" at bounding box center [1416, 100] width 131 height 29
click at [1428, 101] on span "Sync METRC Packages" at bounding box center [1417, 100] width 102 height 12
